Goal: Transaction & Acquisition: Purchase product/service

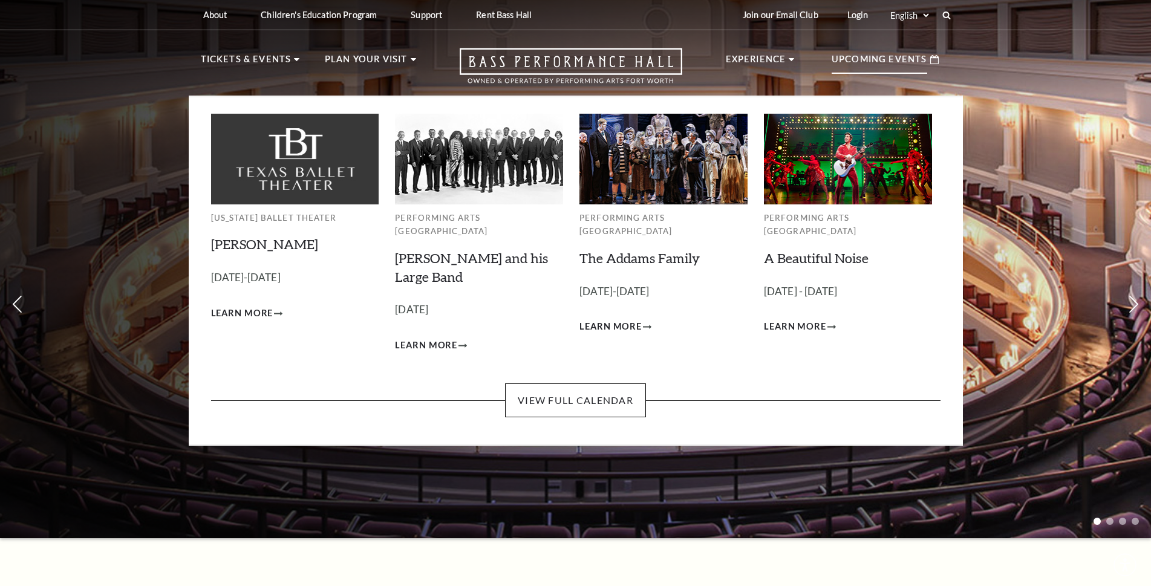
click at [909, 64] on p "Upcoming Events" at bounding box center [880, 63] width 96 height 22
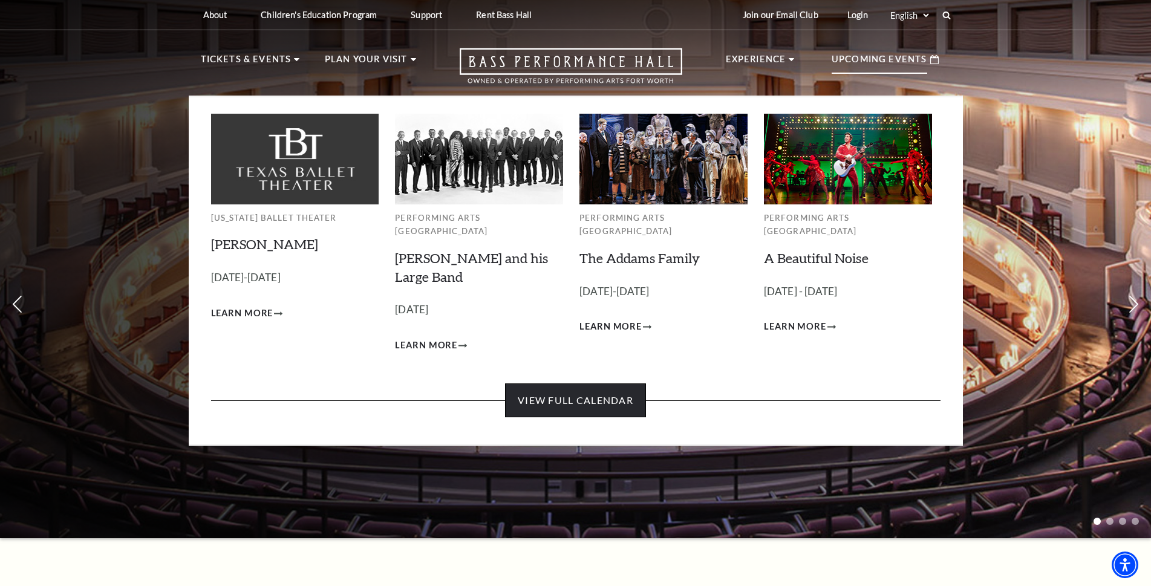
click at [614, 383] on link "View Full Calendar" at bounding box center [575, 400] width 141 height 34
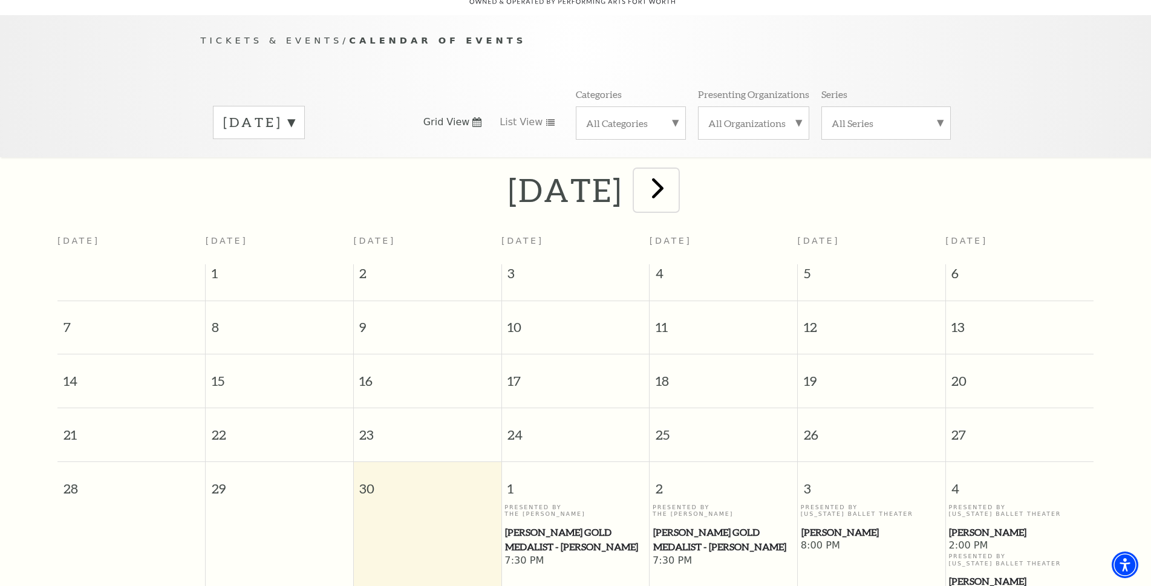
click at [675, 175] on span "next" at bounding box center [658, 188] width 34 height 34
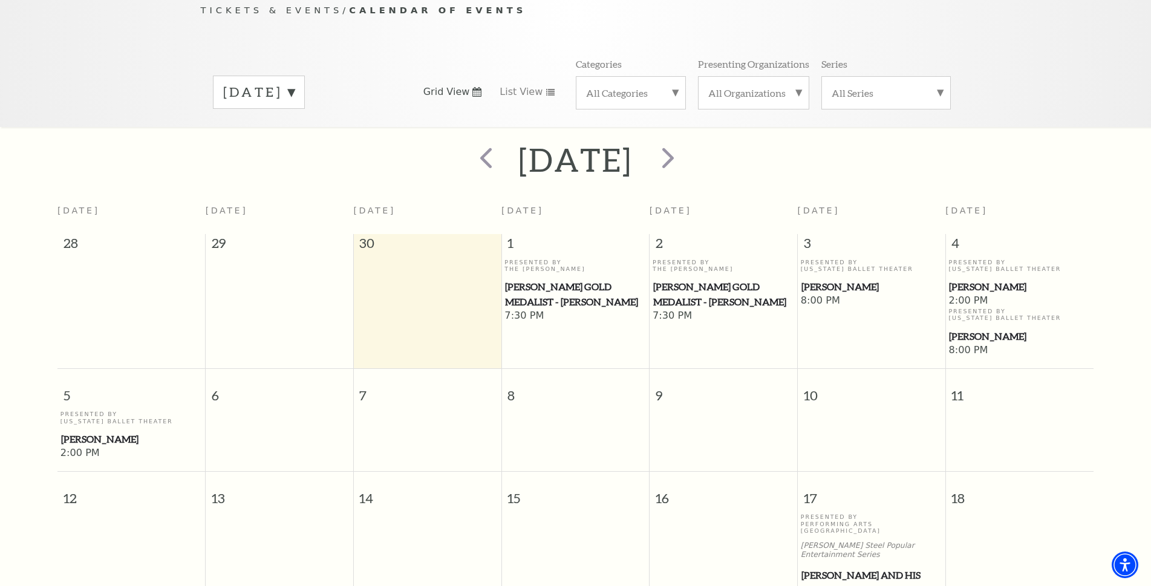
scroll to position [107, 0]
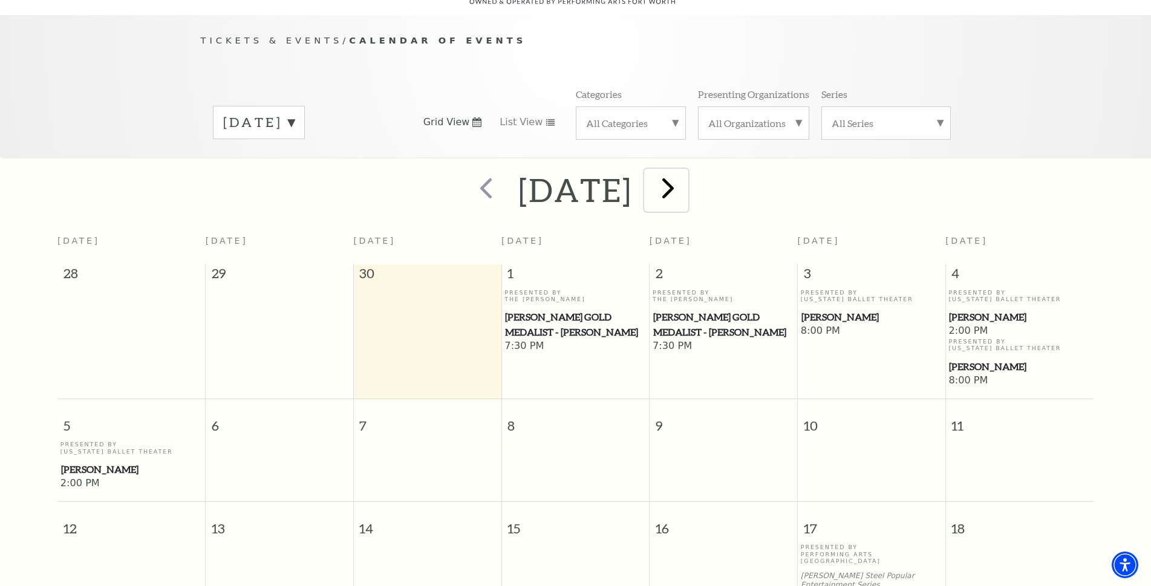
click at [685, 177] on span "next" at bounding box center [668, 188] width 34 height 34
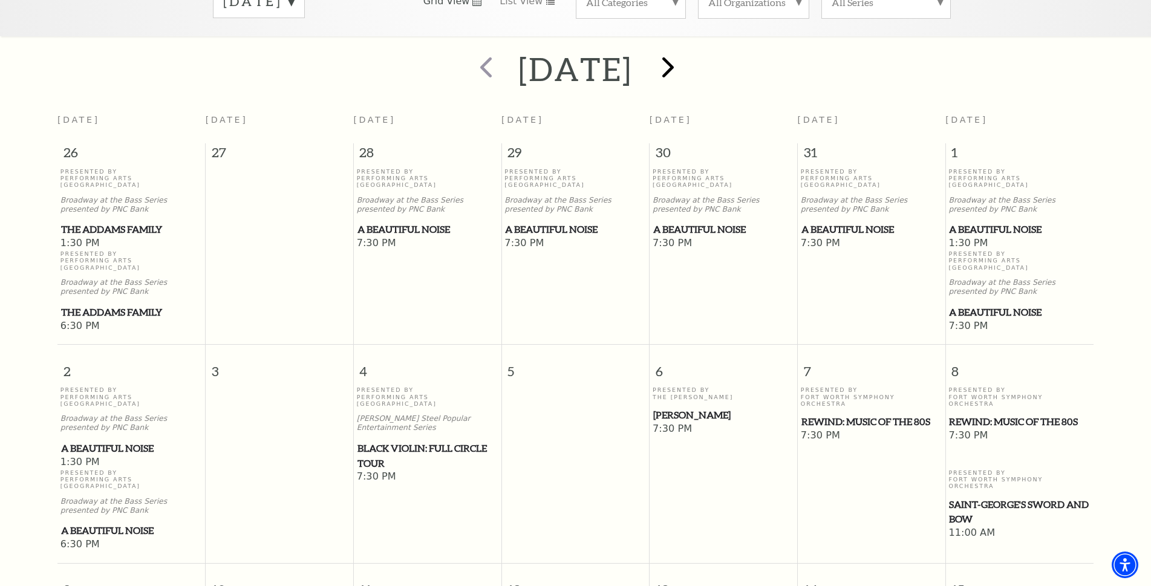
scroll to position [289, 0]
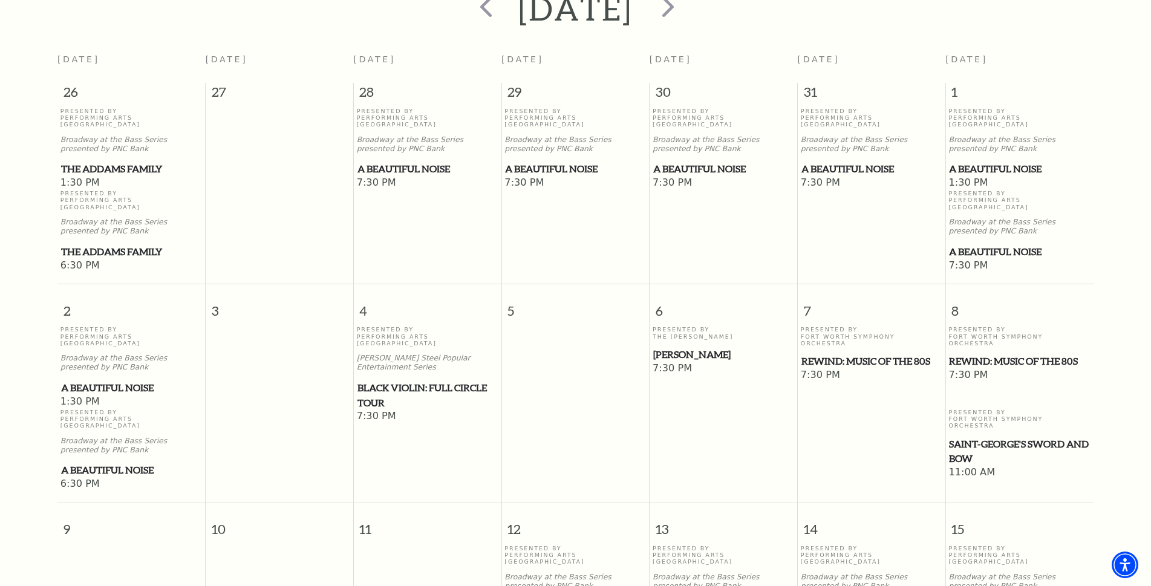
click at [404, 380] on span "Black Violin: Full Circle Tour" at bounding box center [427, 395] width 140 height 30
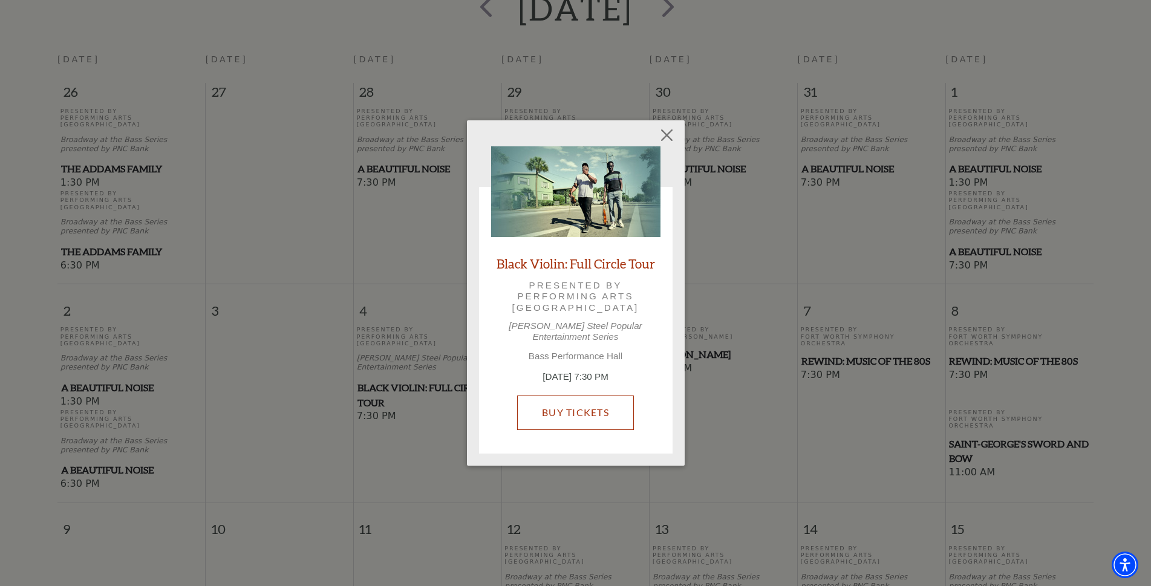
click at [581, 410] on link "Buy Tickets" at bounding box center [575, 413] width 117 height 34
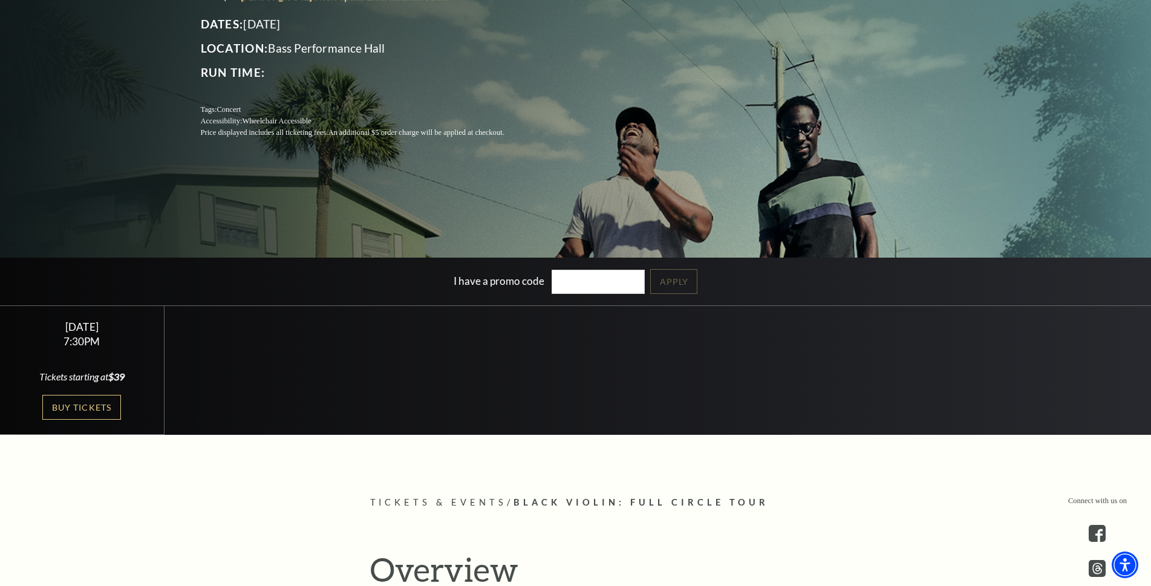
scroll to position [302, 0]
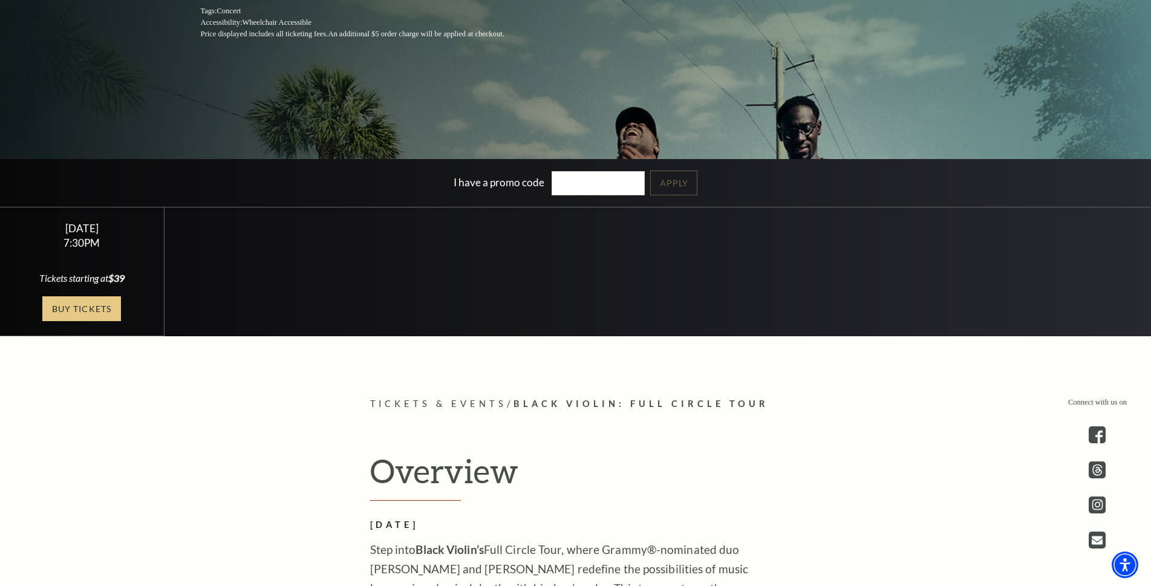
click at [101, 307] on link "Buy Tickets" at bounding box center [81, 308] width 79 height 25
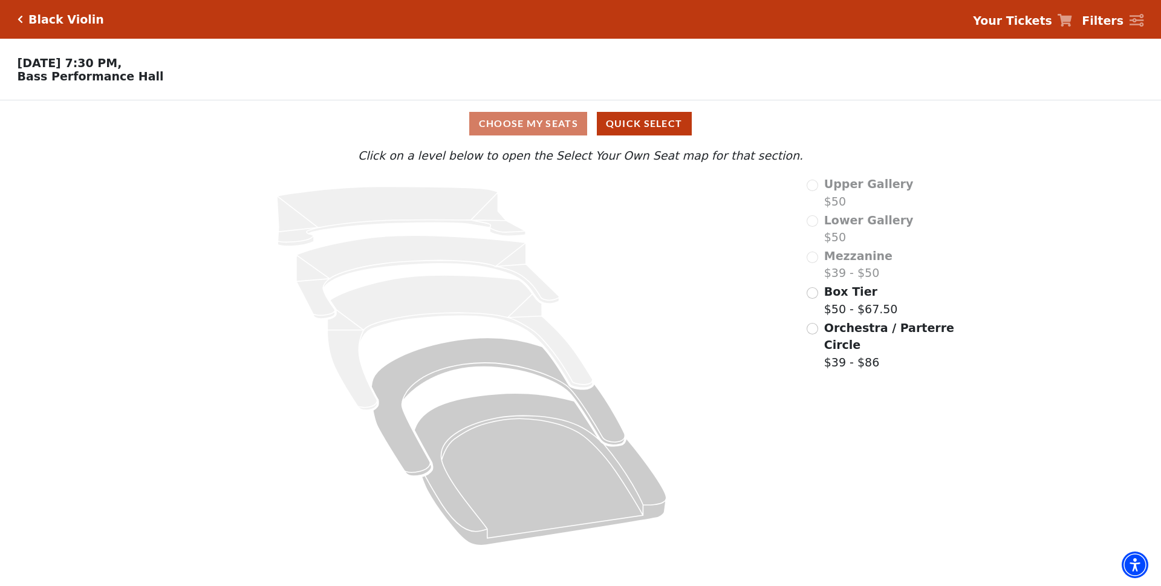
click at [813, 264] on div "Mezzanine $39 - $50" at bounding box center [881, 264] width 149 height 34
click at [812, 299] on input "Box Tier$50 - $67.50\a" at bounding box center [812, 292] width 11 height 11
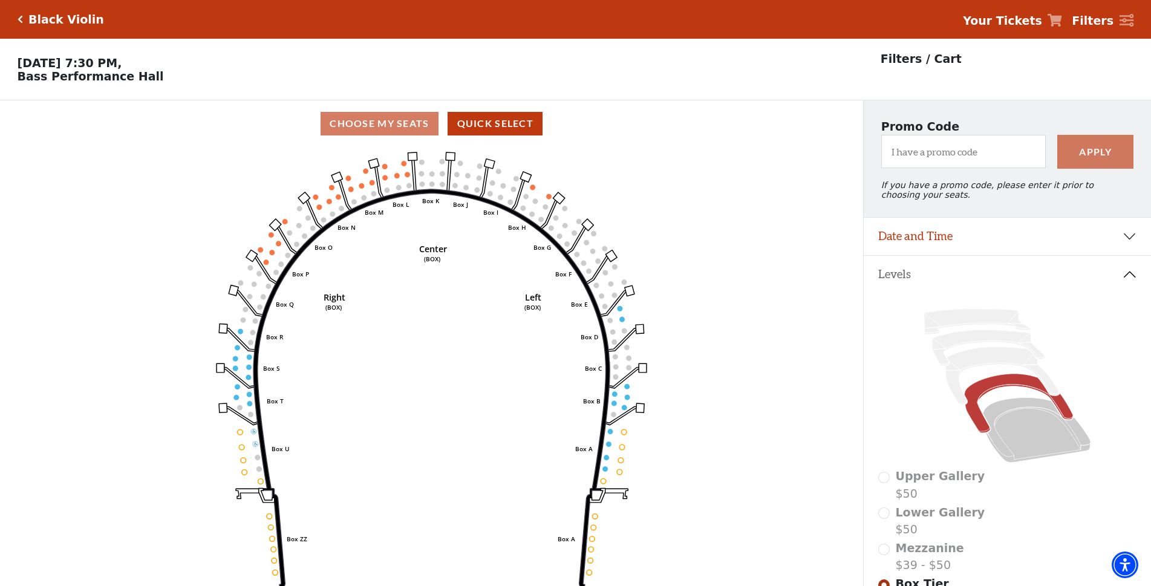
click at [396, 126] on div "Choose My Seats Quick Select" at bounding box center [431, 124] width 863 height 24
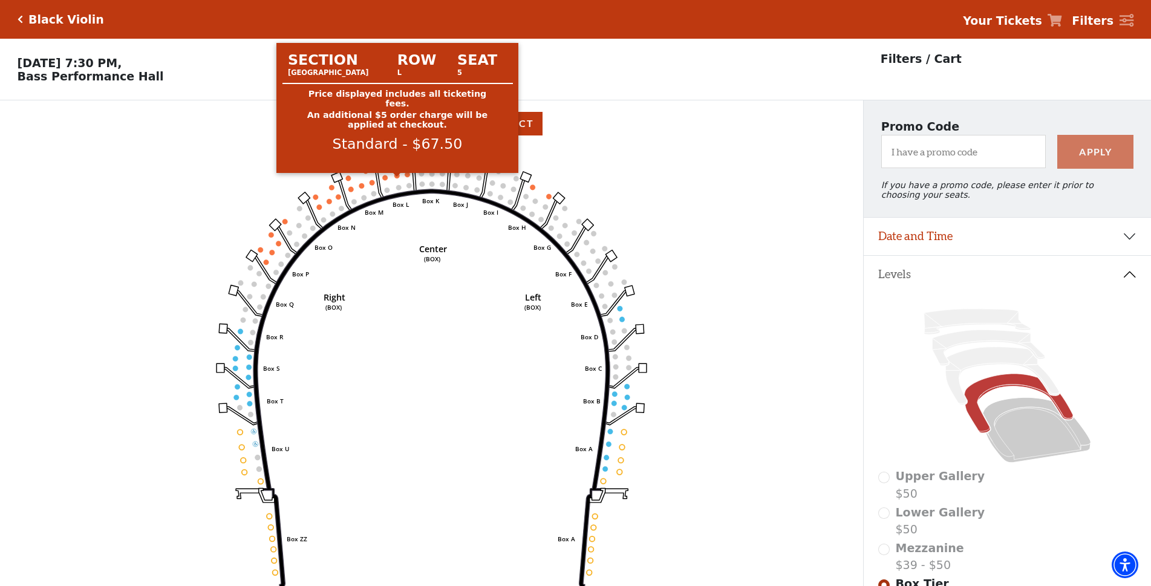
click at [398, 178] on circle at bounding box center [396, 175] width 5 height 5
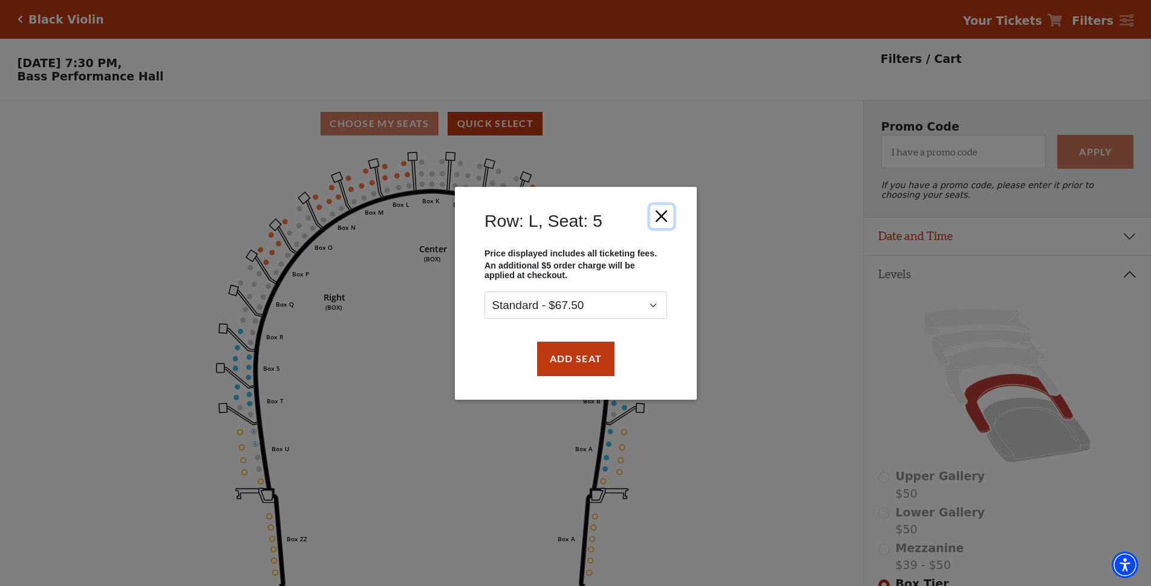
click at [663, 213] on button "Close" at bounding box center [661, 215] width 23 height 23
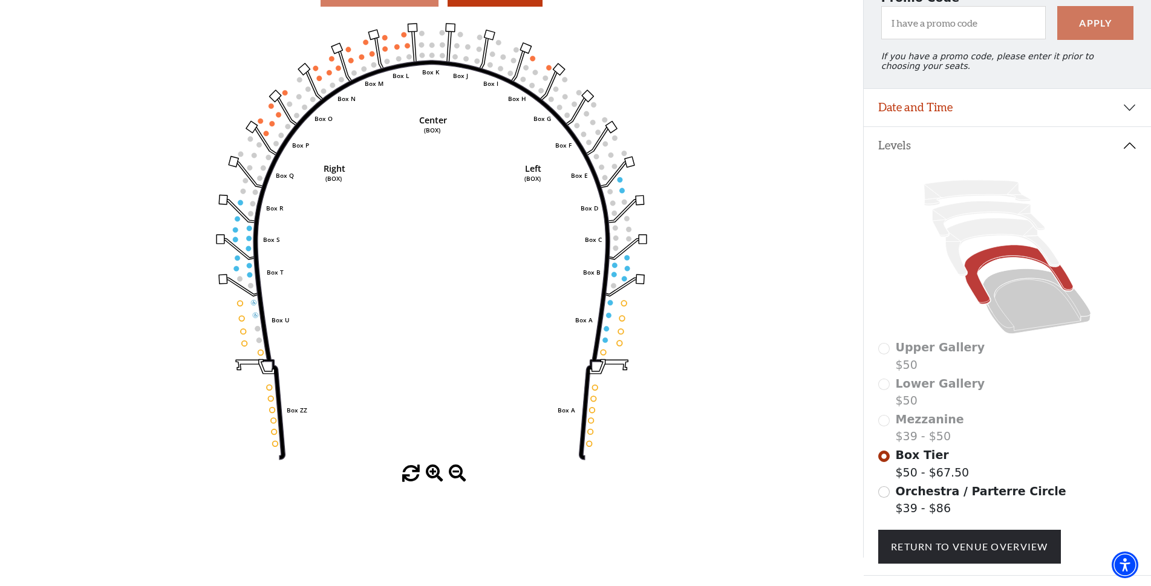
scroll to position [203, 0]
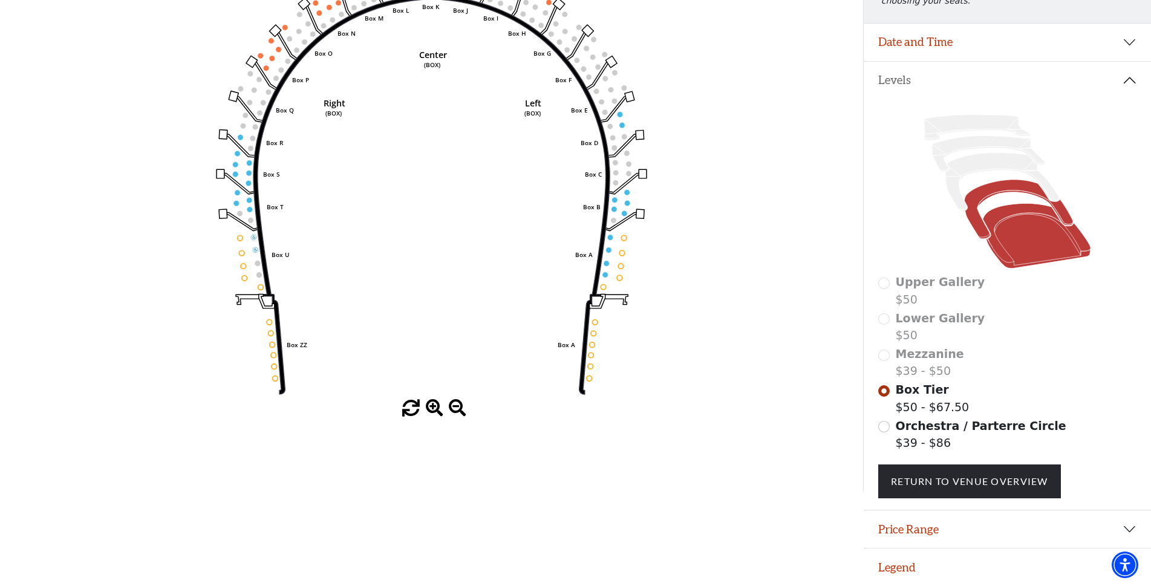
click at [1025, 238] on icon at bounding box center [1037, 236] width 108 height 65
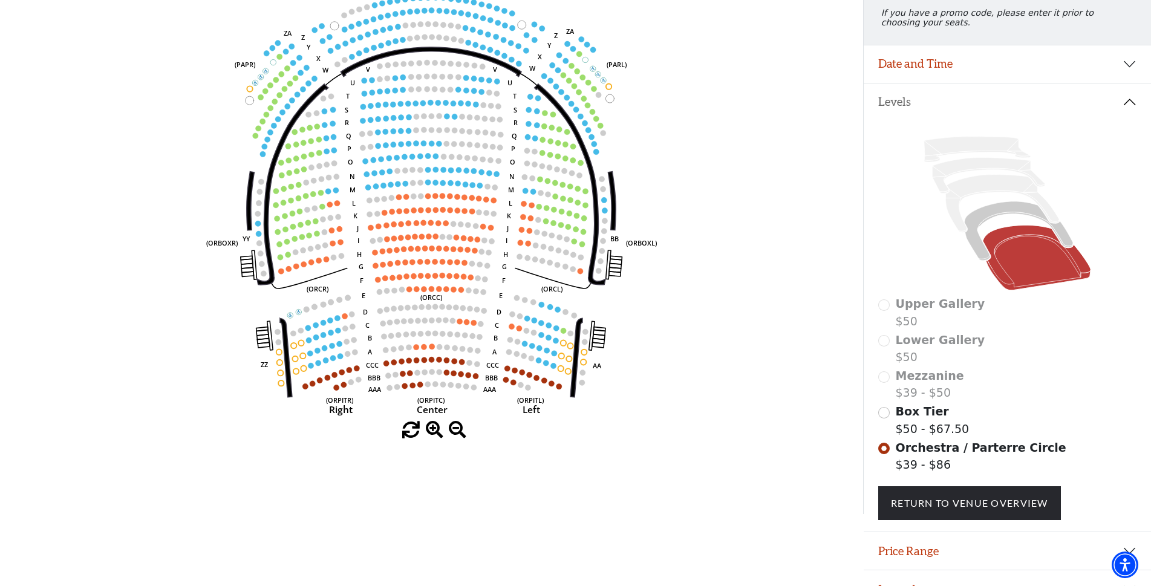
scroll to position [142, 0]
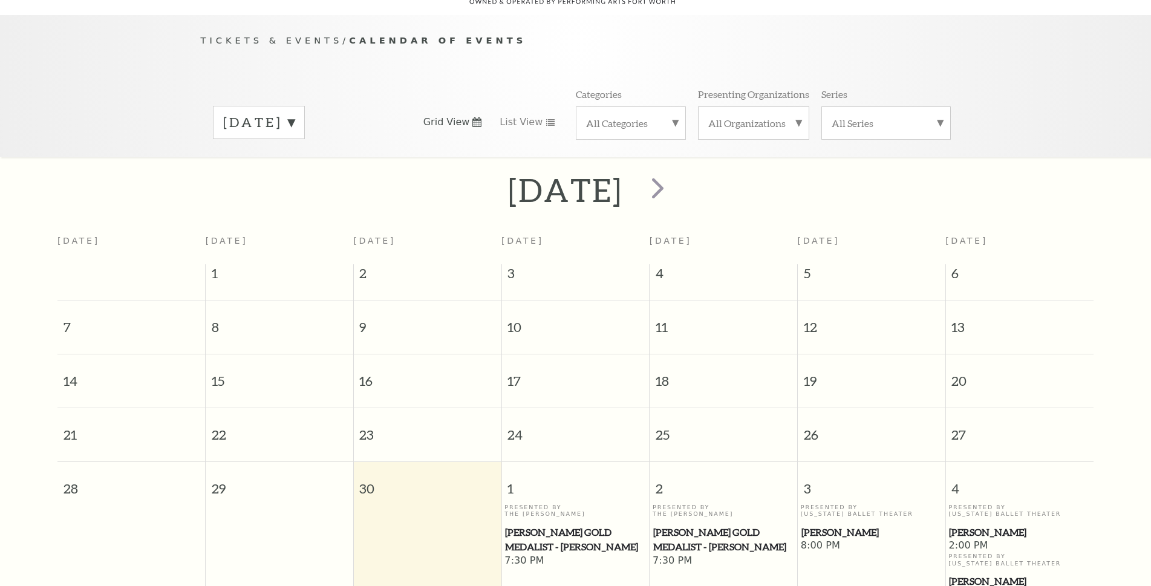
scroll to position [107, 0]
